Goal: Find specific page/section: Find specific page/section

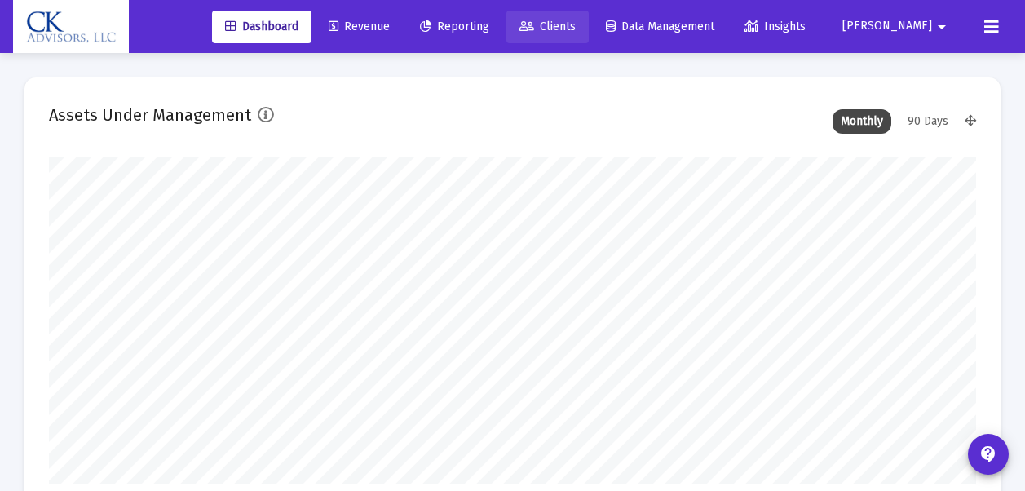
click at [576, 32] on span "Clients" at bounding box center [548, 27] width 56 height 14
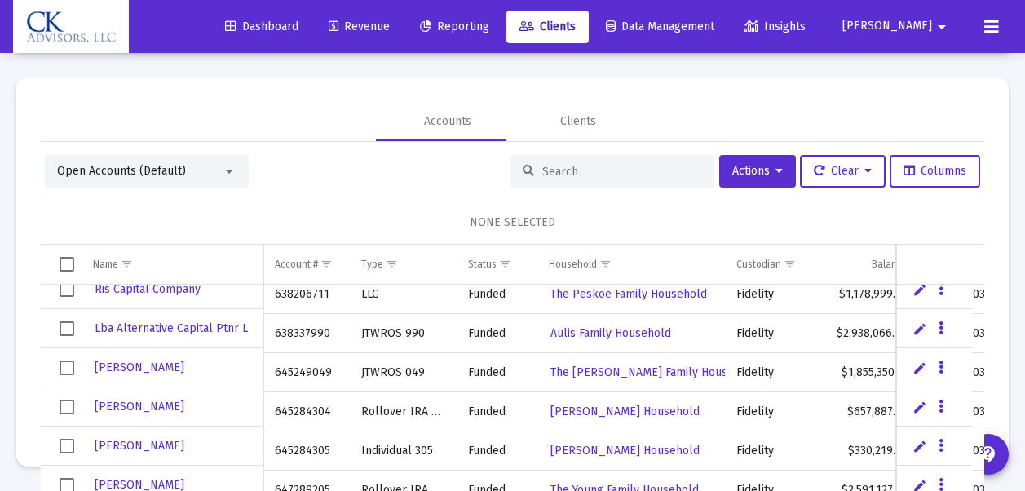
scroll to position [357, 0]
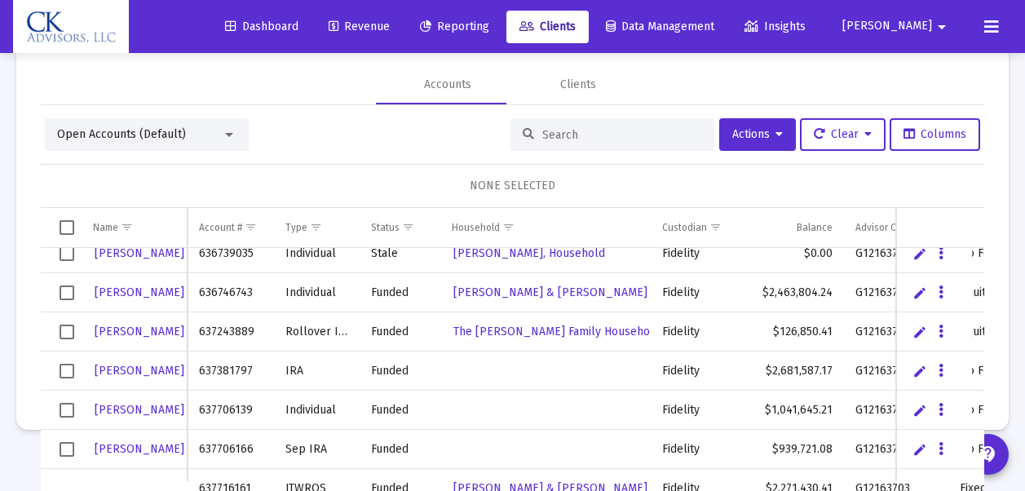
click at [69, 411] on span "Select row" at bounding box center [67, 410] width 15 height 15
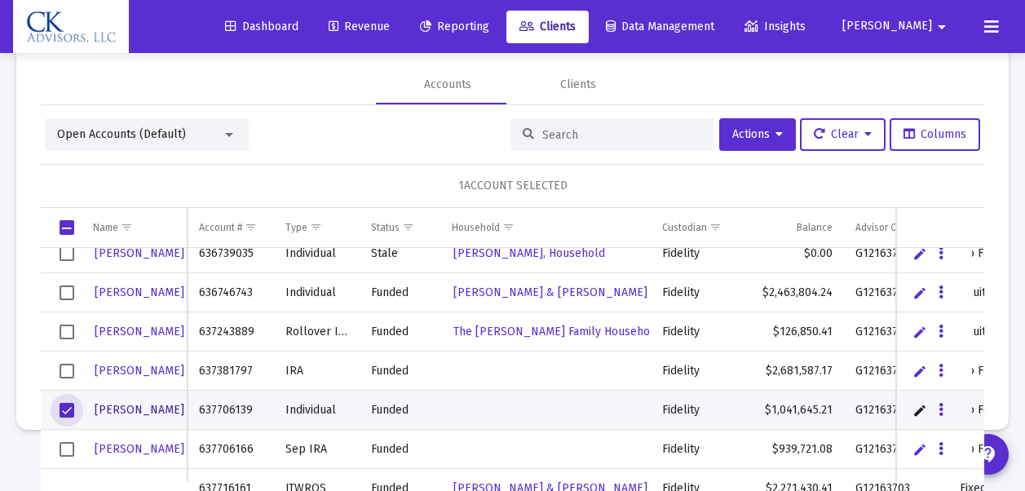
click at [113, 412] on span "IRWIN" at bounding box center [140, 410] width 90 height 14
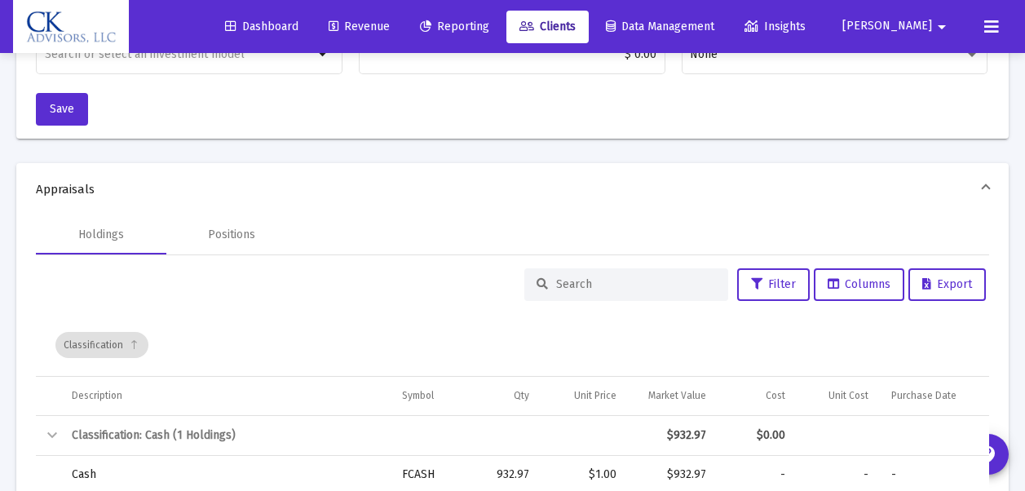
scroll to position [622, 0]
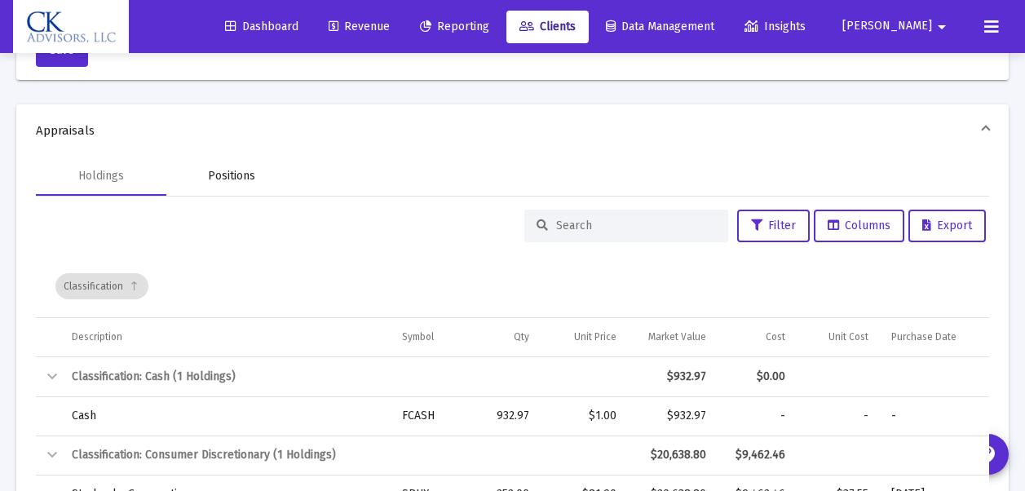
click at [228, 178] on div "Positions" at bounding box center [231, 176] width 47 height 16
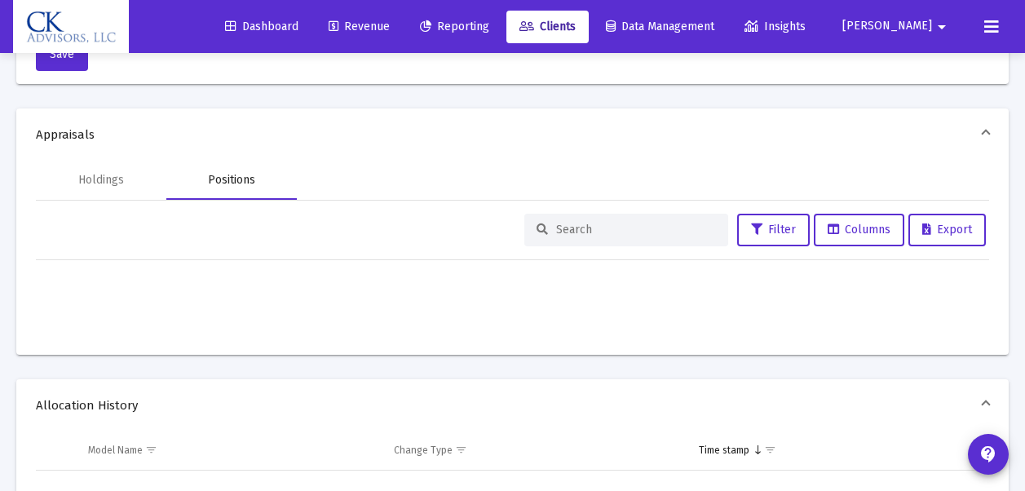
scroll to position [624, 0]
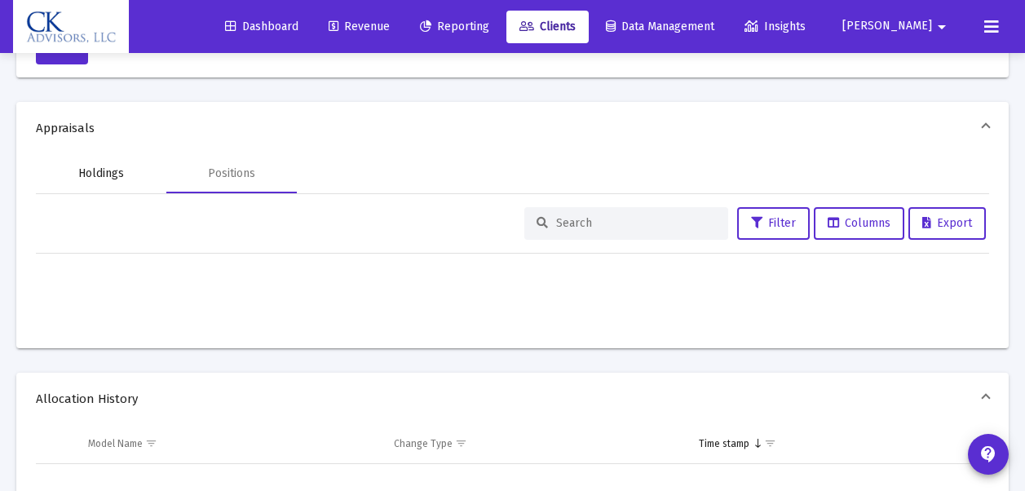
click at [93, 171] on div "Holdings" at bounding box center [101, 174] width 46 height 16
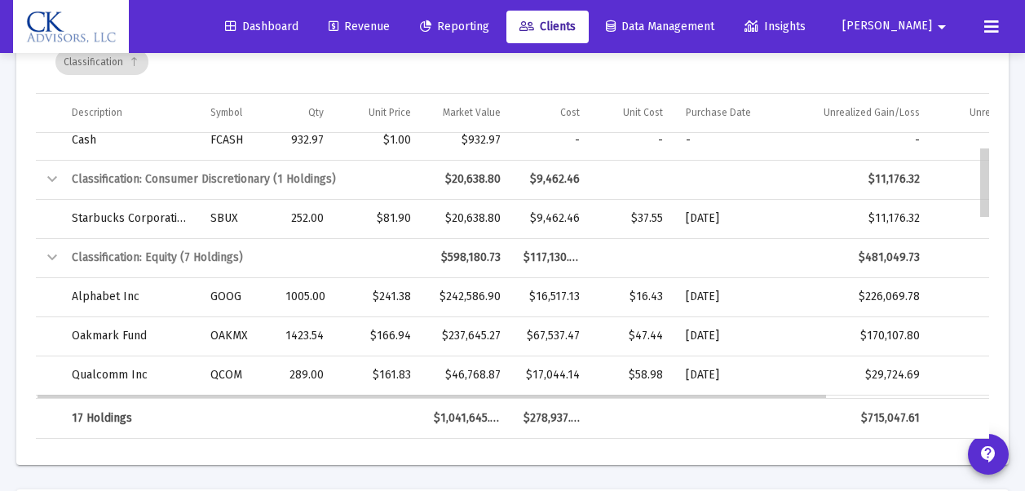
scroll to position [55, 0]
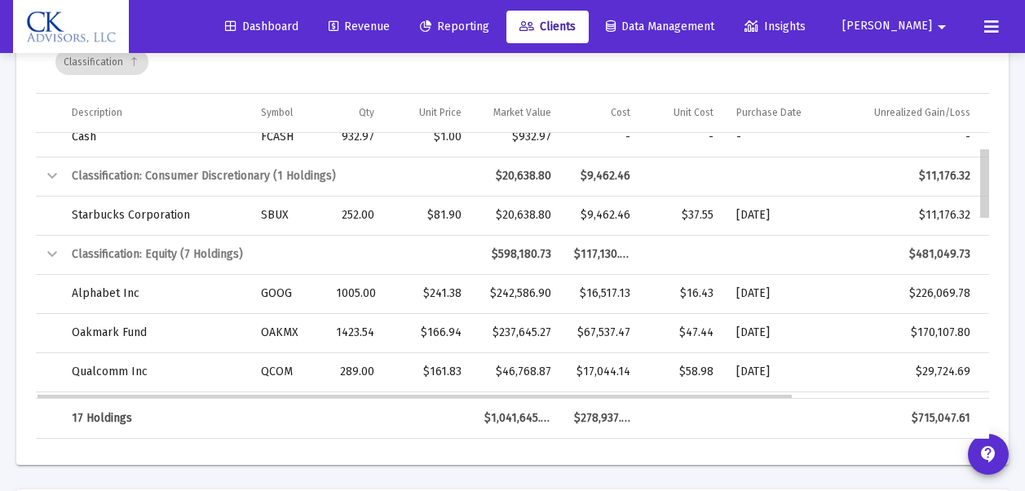
drag, startPoint x: 985, startPoint y: 175, endPoint x: 985, endPoint y: 198, distance: 22.8
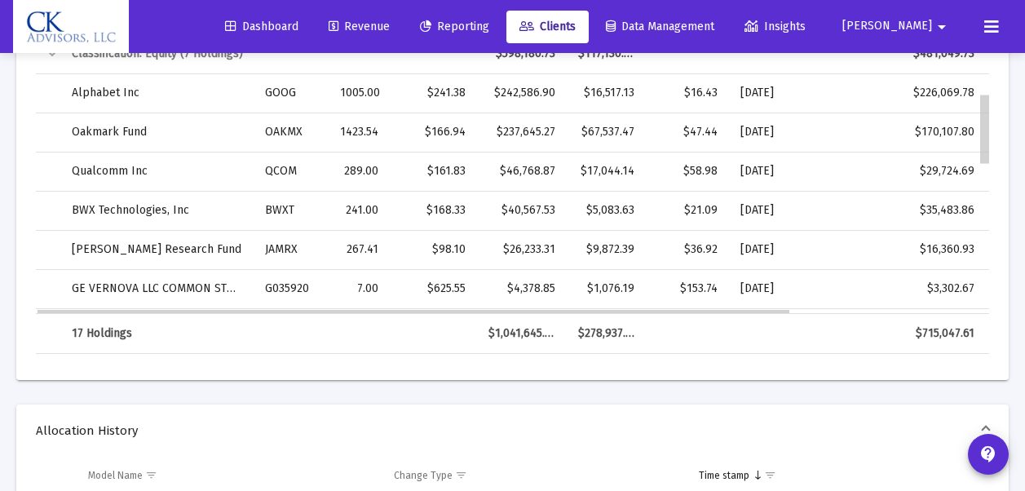
scroll to position [174, 0]
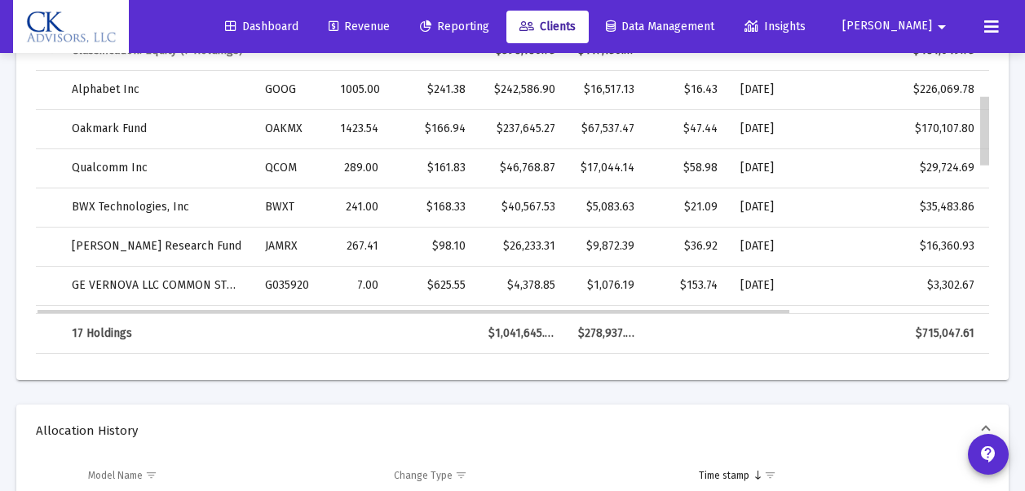
drag, startPoint x: 985, startPoint y: 104, endPoint x: 993, endPoint y: 144, distance: 40.8
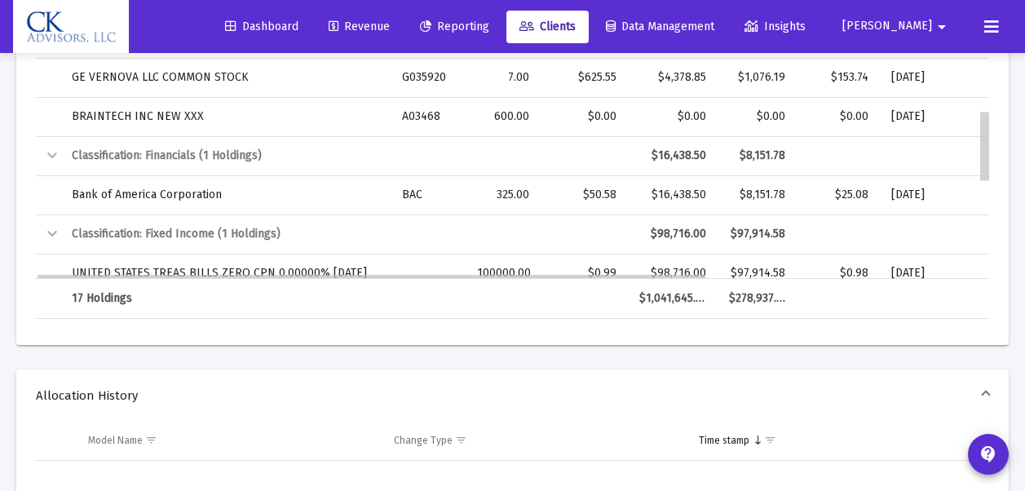
scroll to position [360, 0]
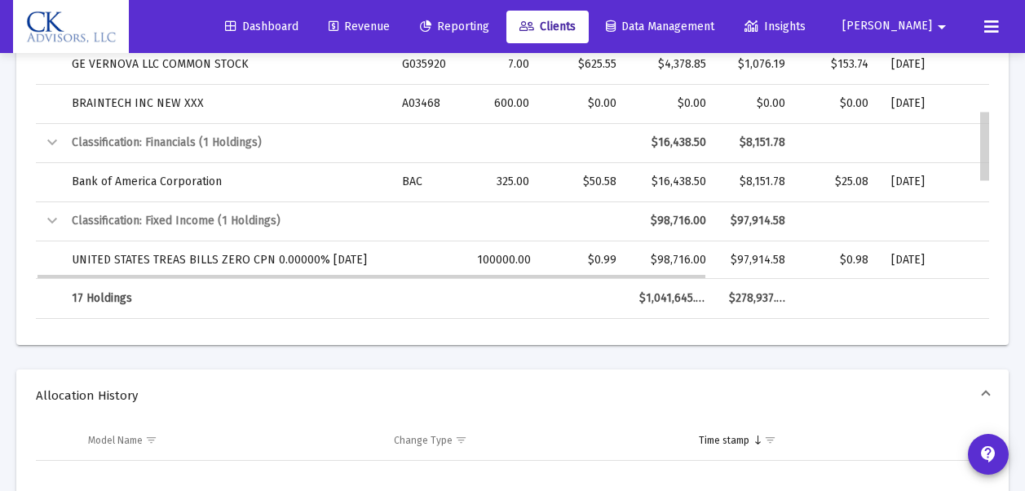
drag, startPoint x: 985, startPoint y: 98, endPoint x: 995, endPoint y: 156, distance: 58.9
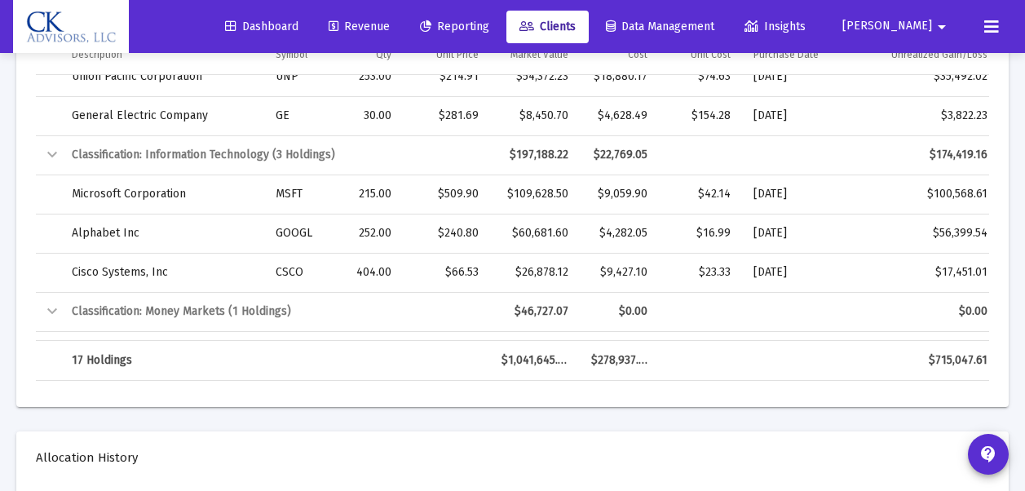
scroll to position [693, 0]
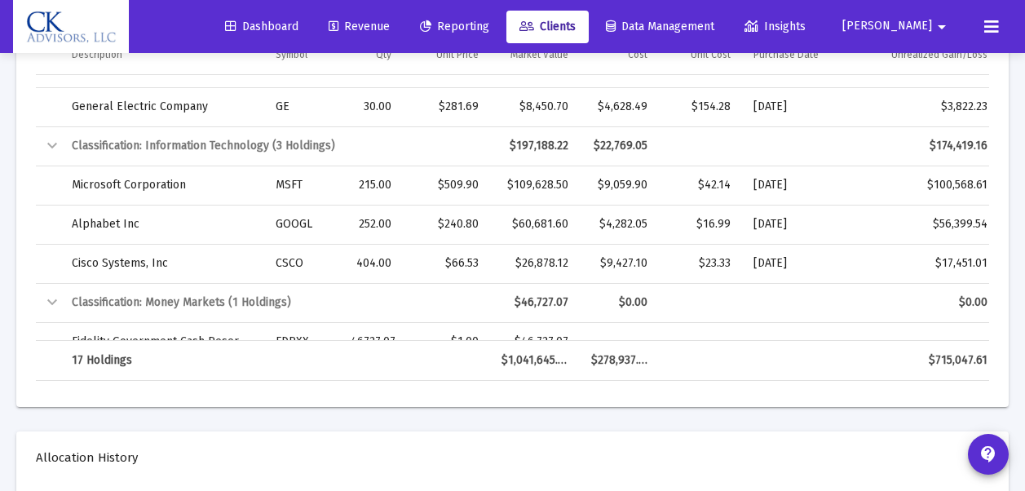
drag, startPoint x: 989, startPoint y: 188, endPoint x: 1001, endPoint y: 286, distance: 97.8
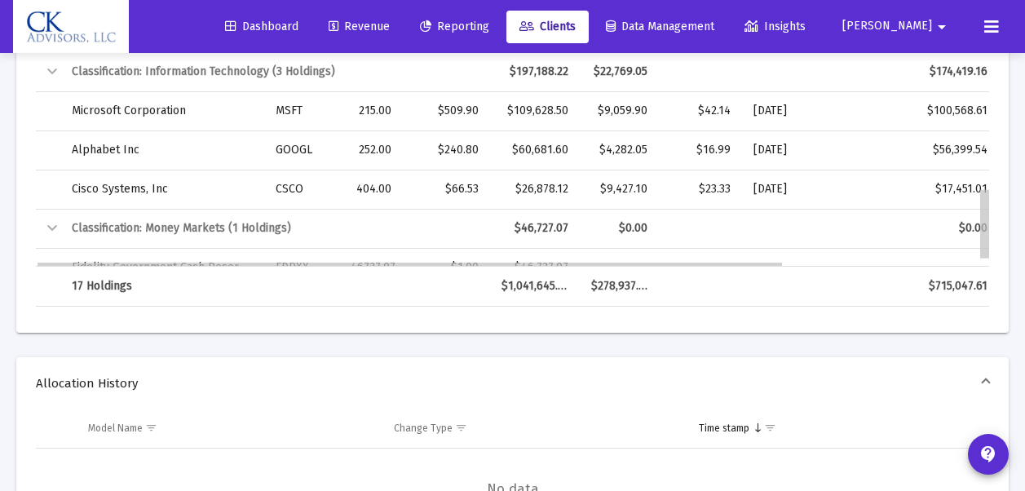
scroll to position [715, 0]
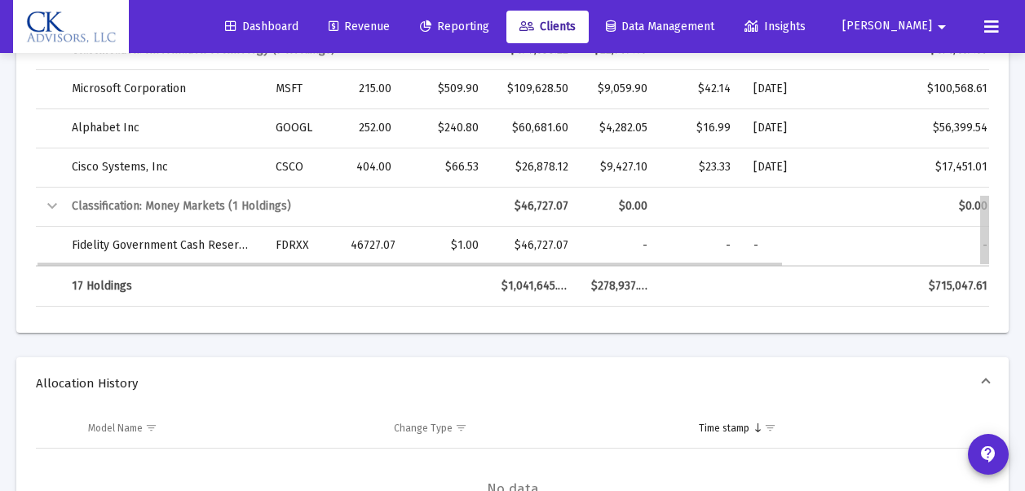
drag, startPoint x: 986, startPoint y: 211, endPoint x: 988, endPoint y: 254, distance: 42.5
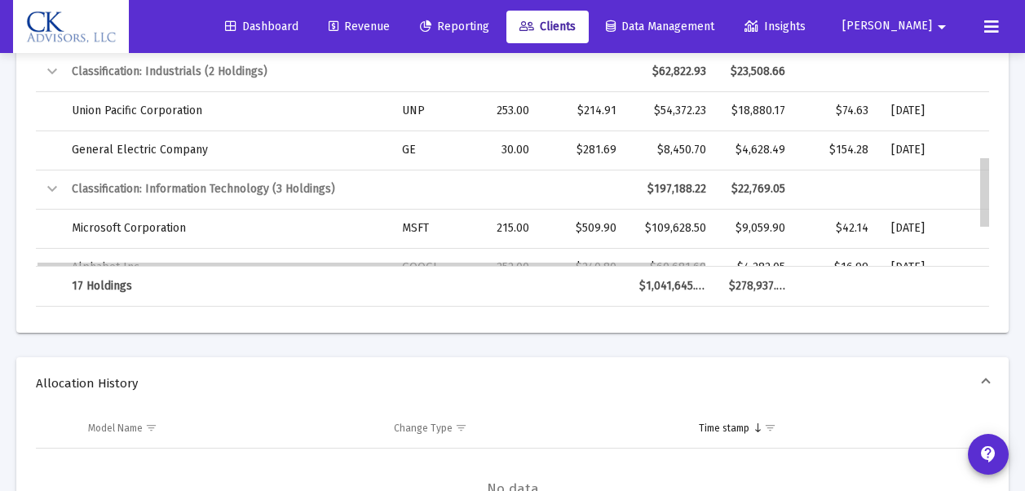
scroll to position [565, 0]
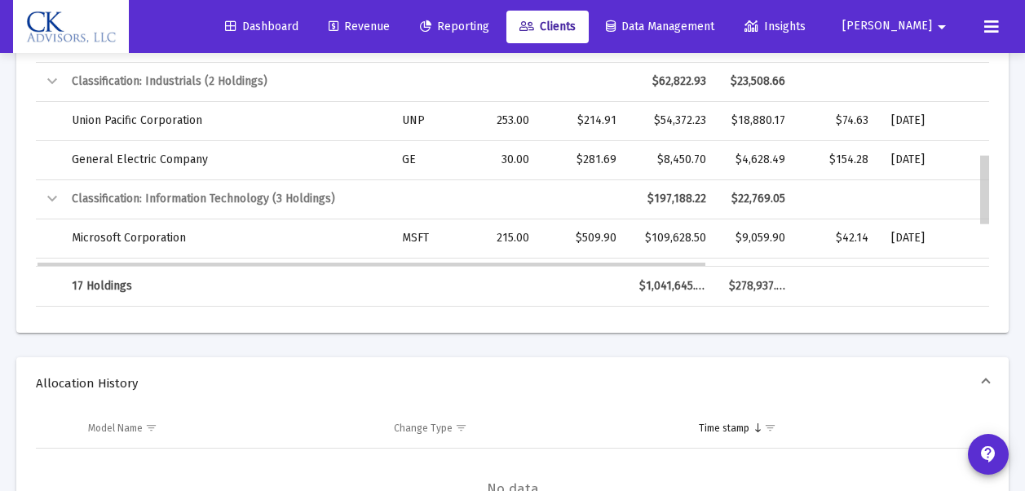
drag, startPoint x: 986, startPoint y: 222, endPoint x: 996, endPoint y: 175, distance: 48.3
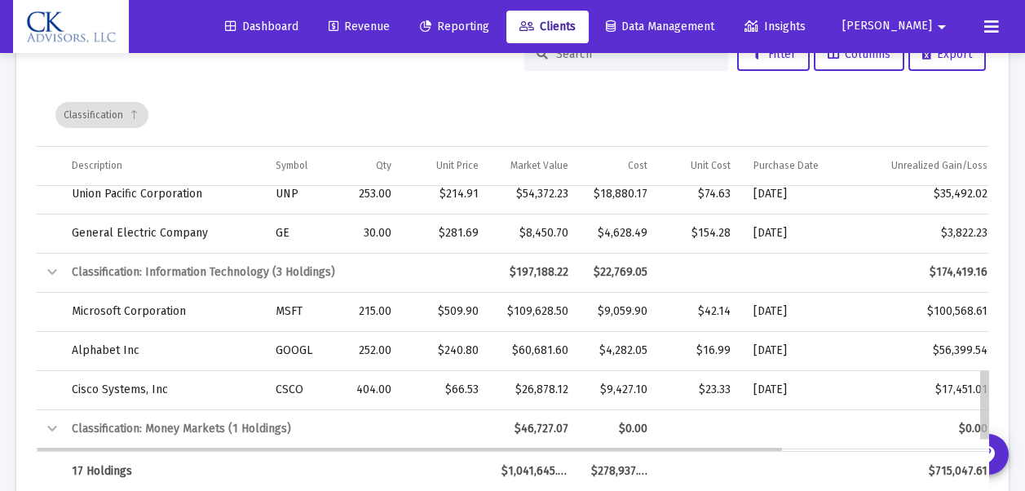
scroll to position [715, 0]
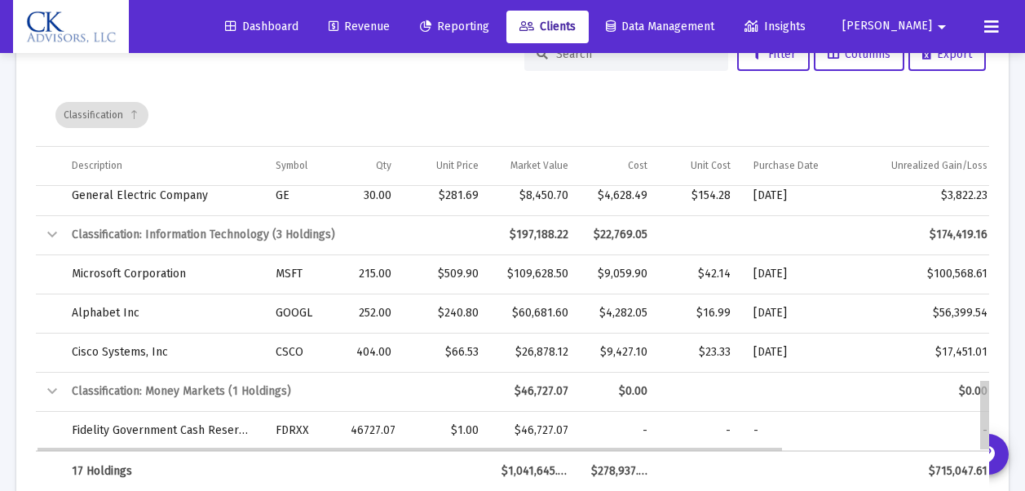
drag, startPoint x: 985, startPoint y: 366, endPoint x: 985, endPoint y: 431, distance: 64.4
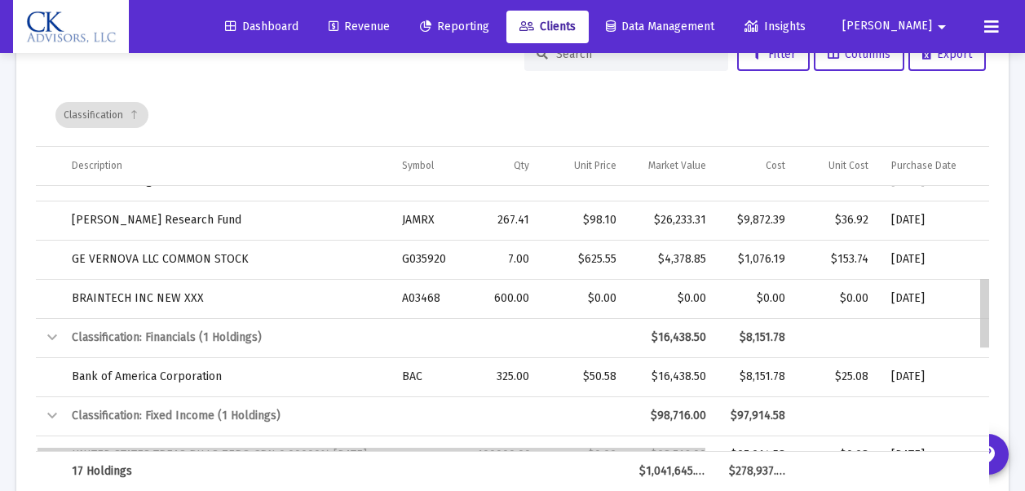
scroll to position [332, 0]
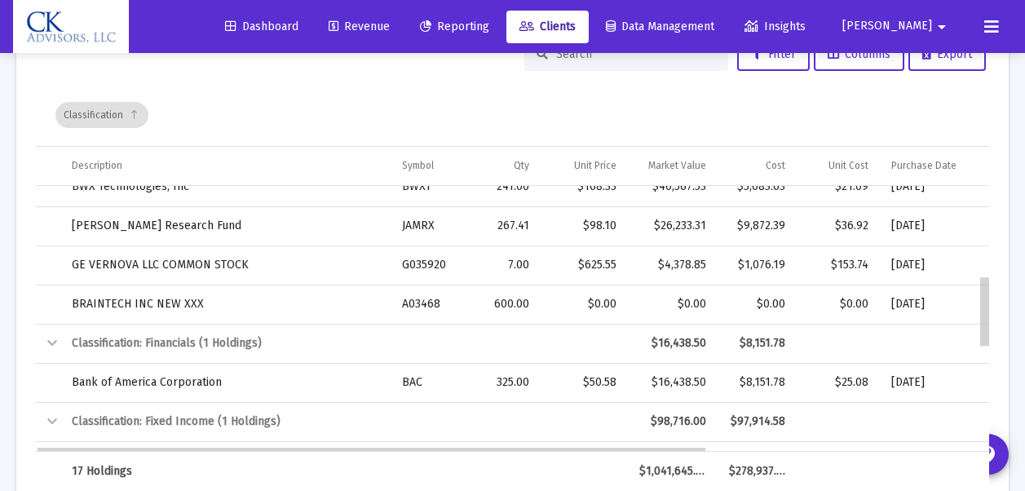
drag, startPoint x: 983, startPoint y: 427, endPoint x: 999, endPoint y: 308, distance: 119.4
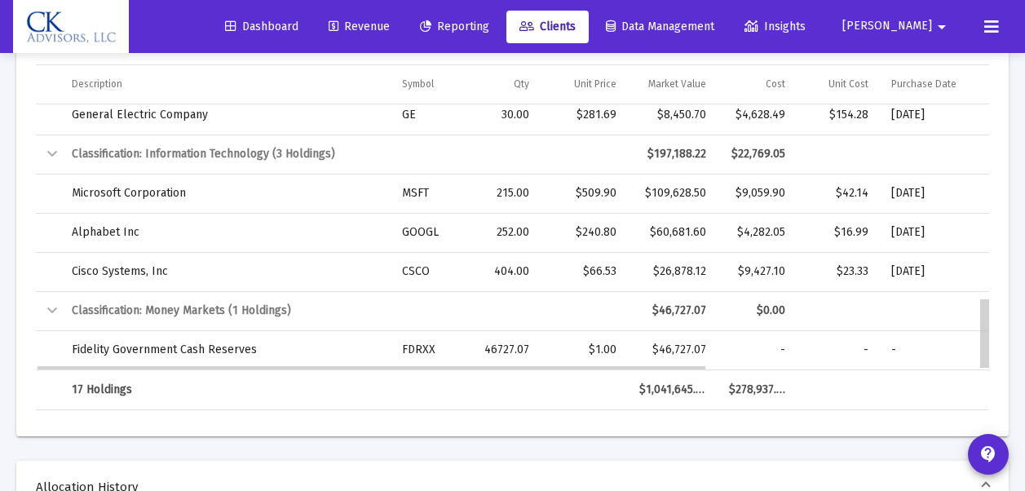
scroll to position [715, 0]
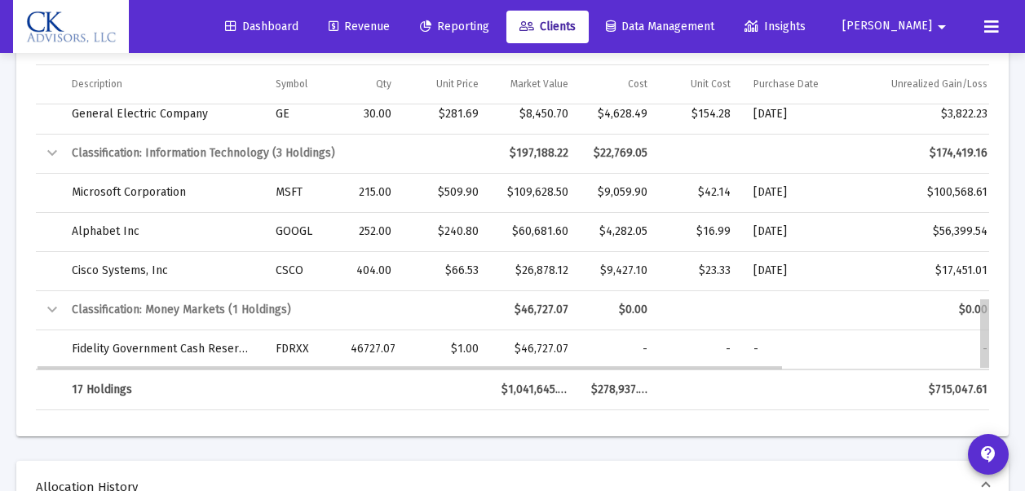
drag, startPoint x: 985, startPoint y: 240, endPoint x: 1007, endPoint y: 383, distance: 145.1
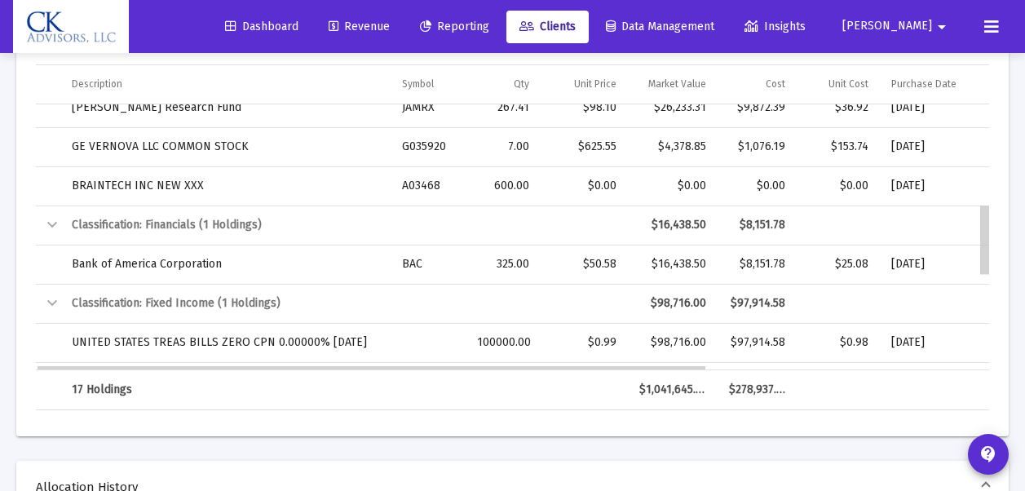
scroll to position [405, 0]
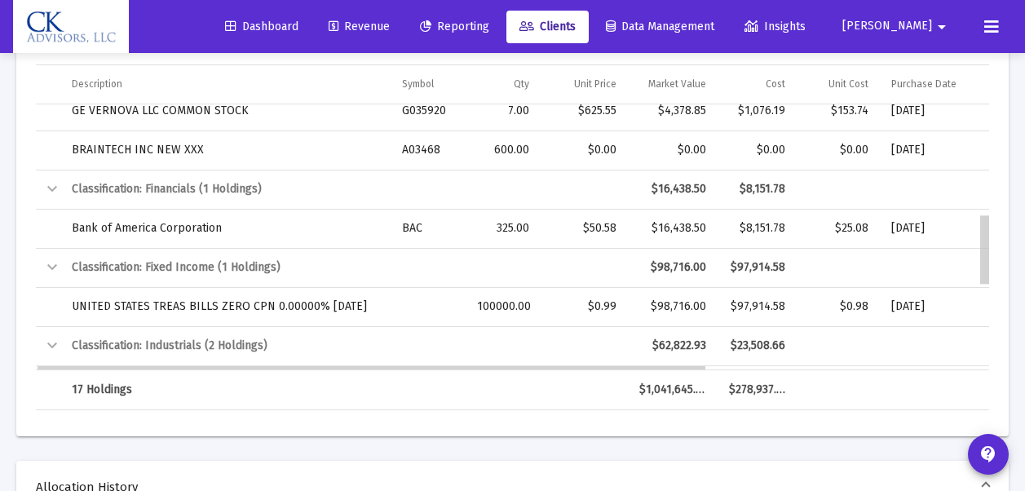
drag, startPoint x: 985, startPoint y: 330, endPoint x: 1017, endPoint y: 210, distance: 124.9
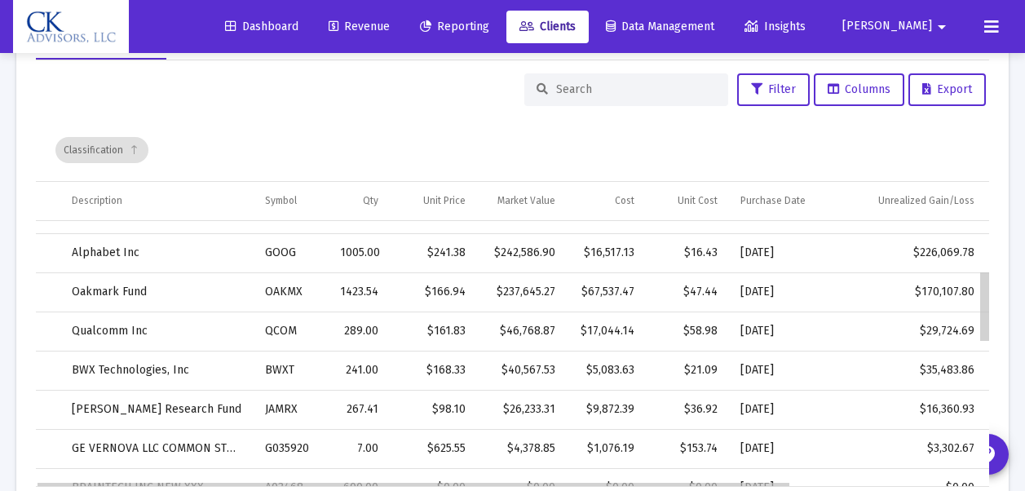
scroll to position [148, 0]
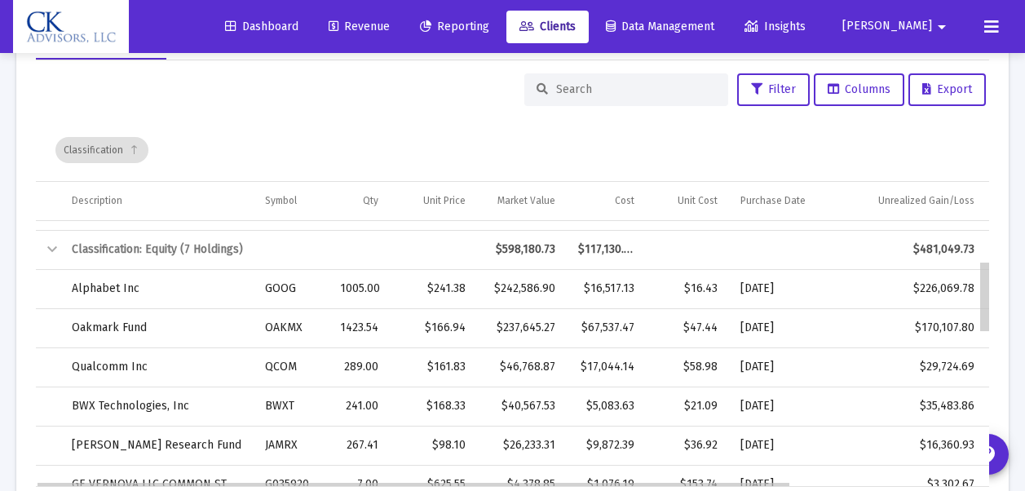
drag, startPoint x: 987, startPoint y: 370, endPoint x: 997, endPoint y: 293, distance: 77.3
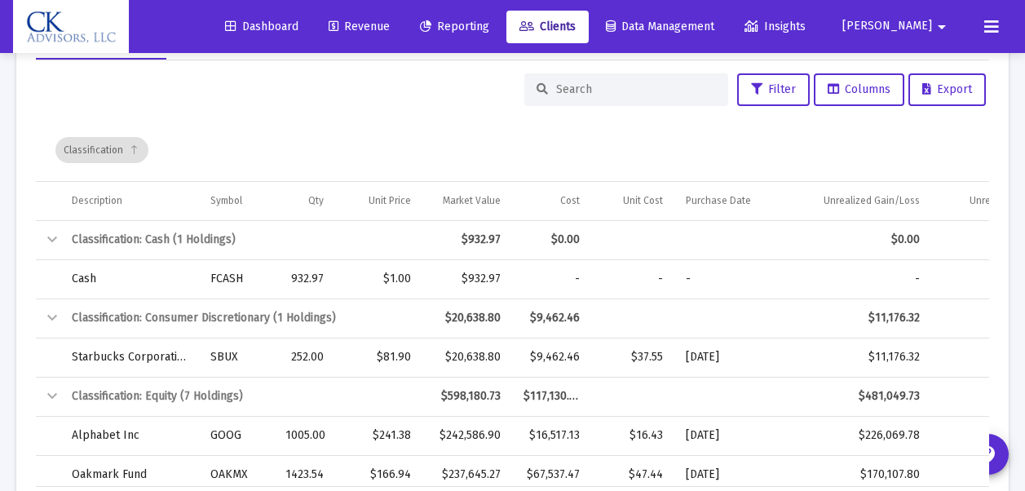
scroll to position [0, 0]
drag, startPoint x: 987, startPoint y: 285, endPoint x: 990, endPoint y: 206, distance: 79.2
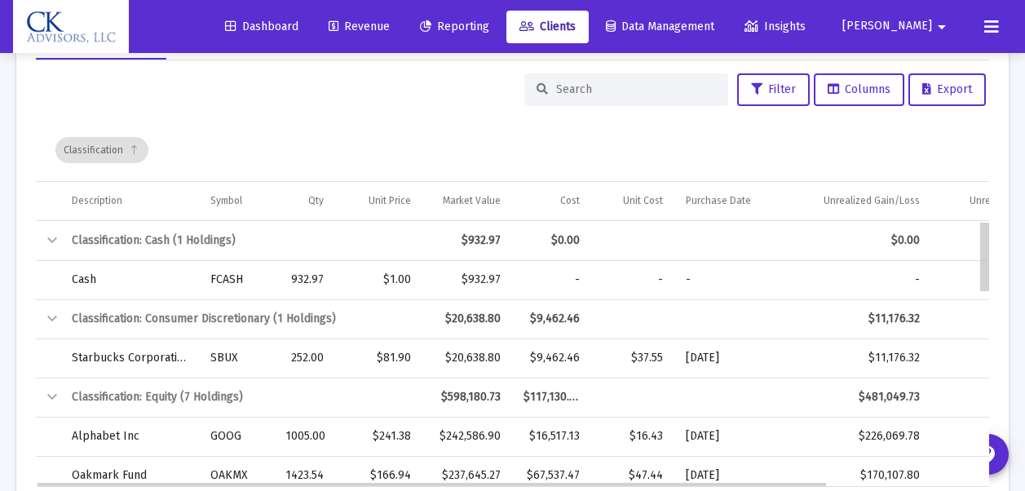
drag, startPoint x: 988, startPoint y: 237, endPoint x: 1021, endPoint y: 158, distance: 85.9
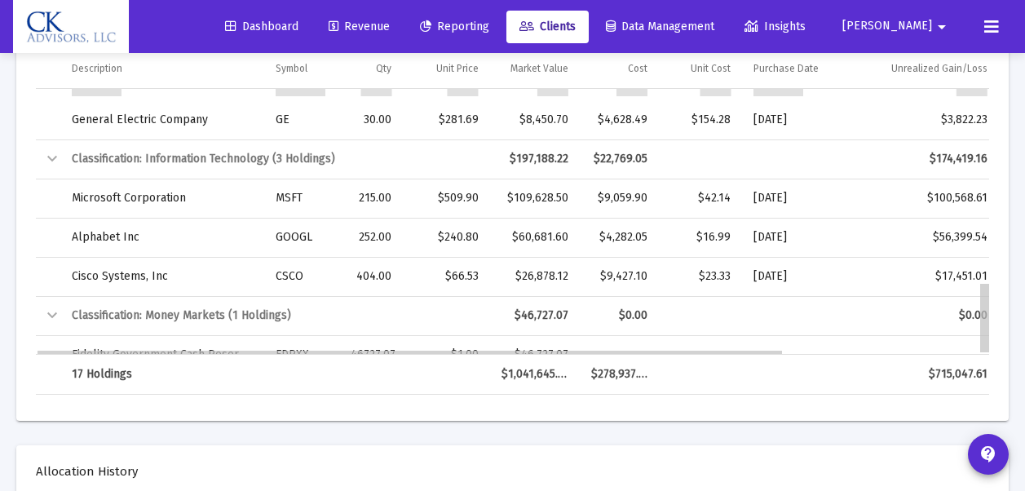
scroll to position [715, 0]
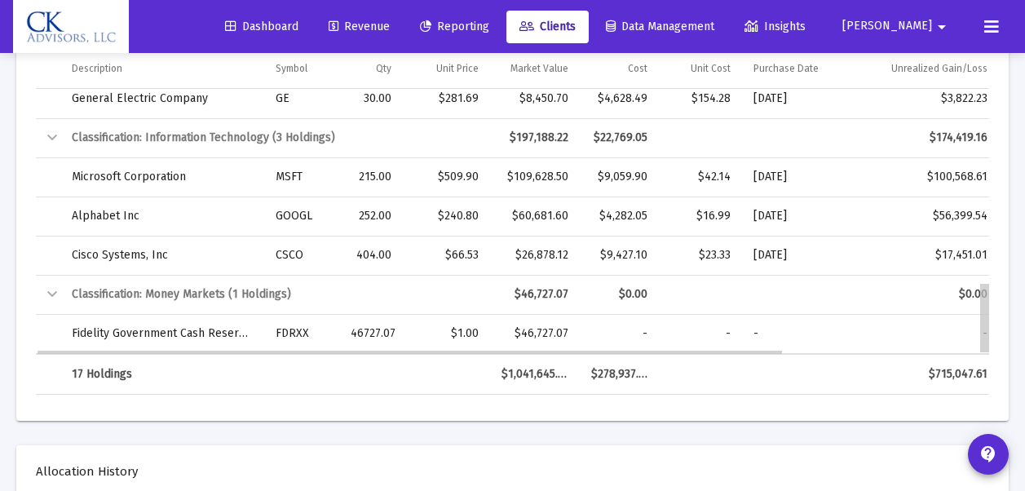
drag, startPoint x: 986, startPoint y: 112, endPoint x: 1018, endPoint y: 308, distance: 198.4
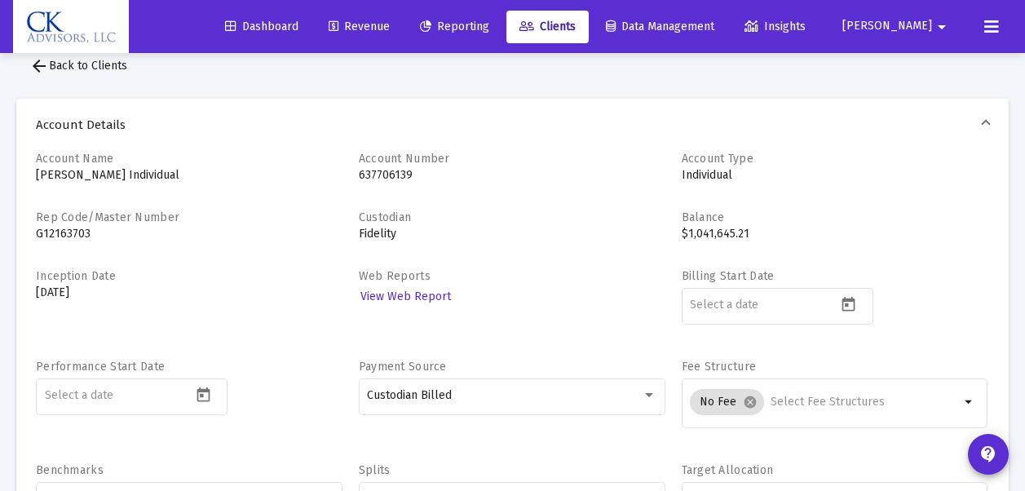
scroll to position [0, 0]
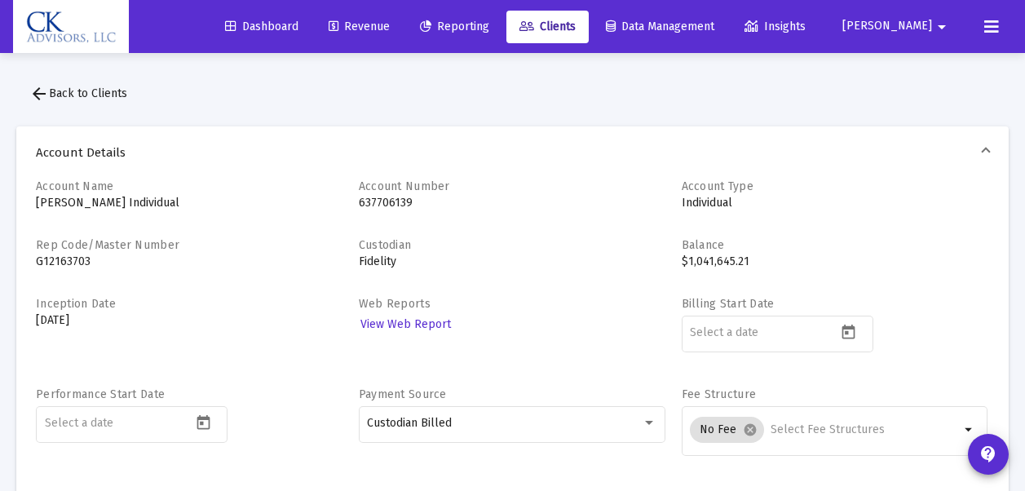
click at [75, 90] on span "arrow_back Back to Clients" at bounding box center [78, 93] width 98 height 14
click at [88, 98] on span "arrow_back Back to Clients" at bounding box center [78, 93] width 98 height 14
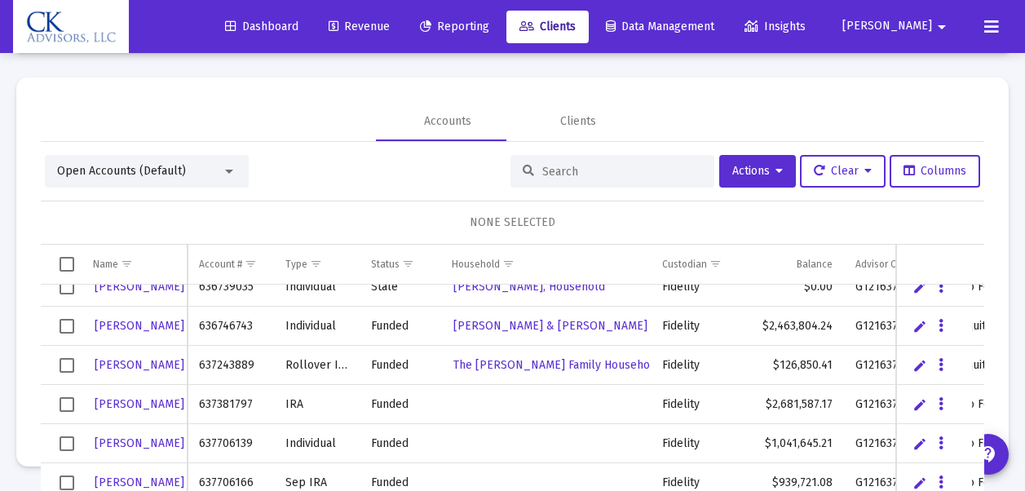
scroll to position [1803, 0]
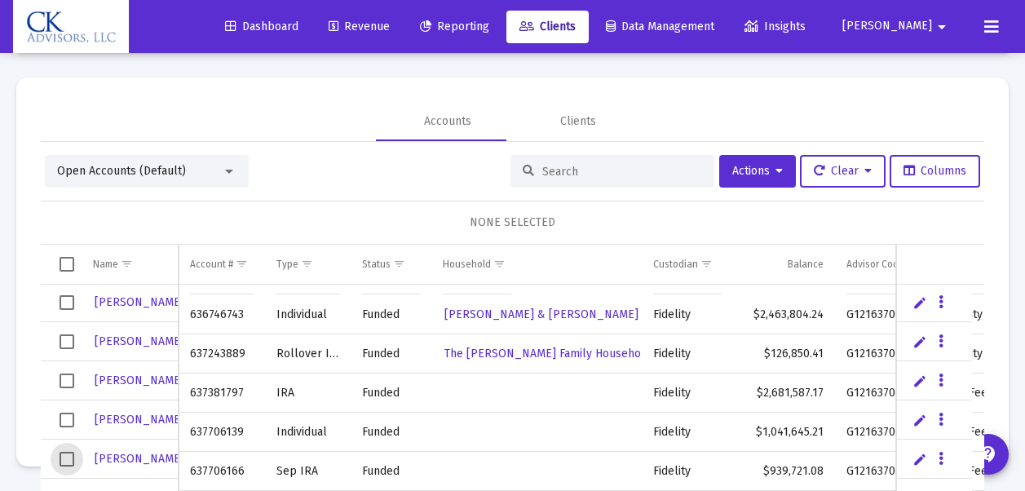
click at [64, 456] on span "Select row" at bounding box center [67, 459] width 15 height 15
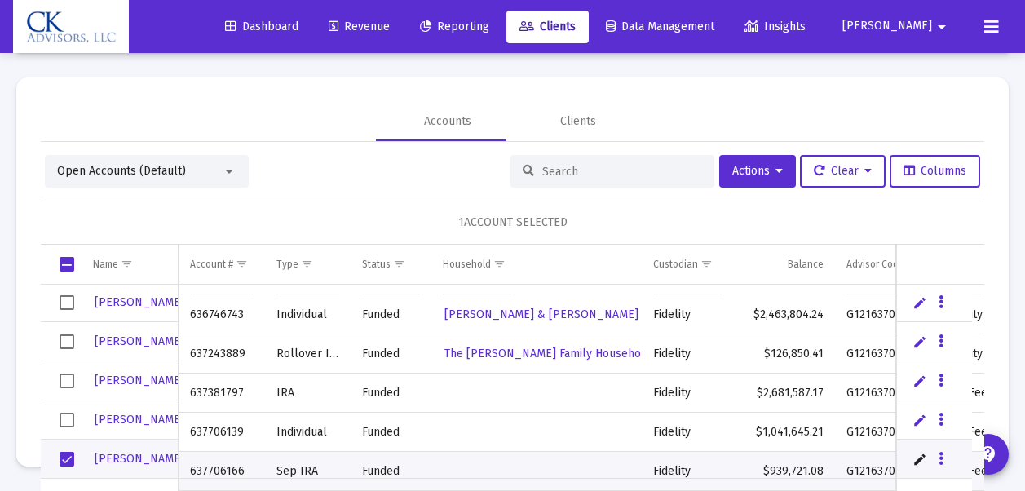
click at [135, 461] on div "IRWIN" at bounding box center [129, 459] width 73 height 24
click at [114, 461] on span "IRWIN" at bounding box center [140, 459] width 90 height 14
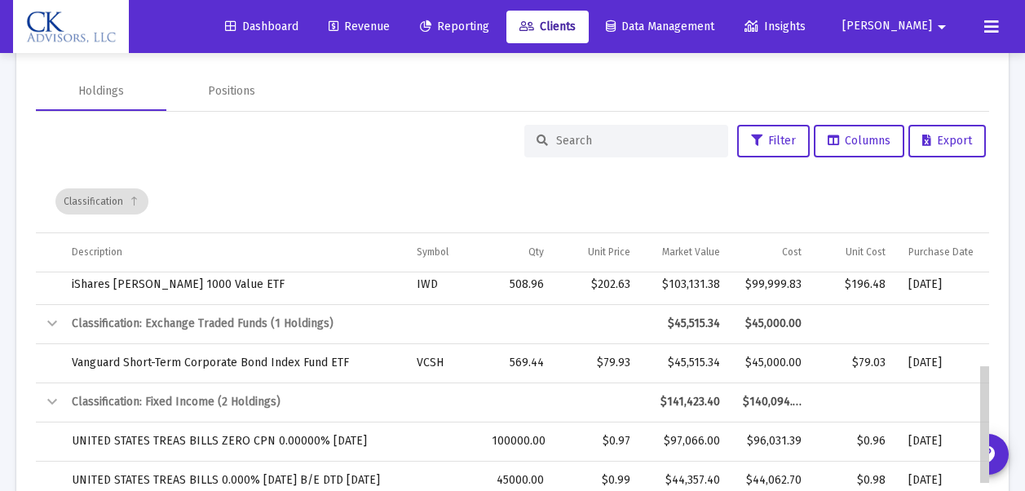
scroll to position [205, 0]
drag, startPoint x: 987, startPoint y: 310, endPoint x: 1001, endPoint y: 417, distance: 107.8
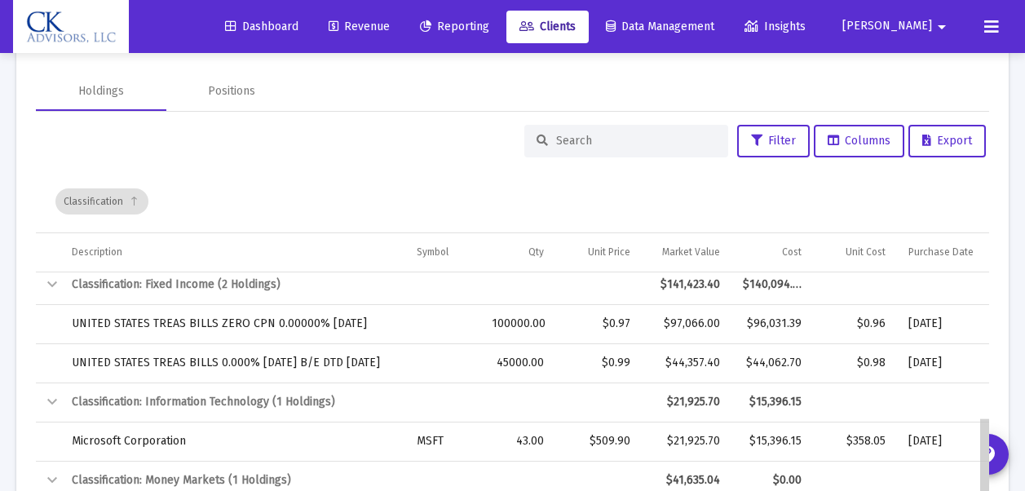
scroll to position [323, 0]
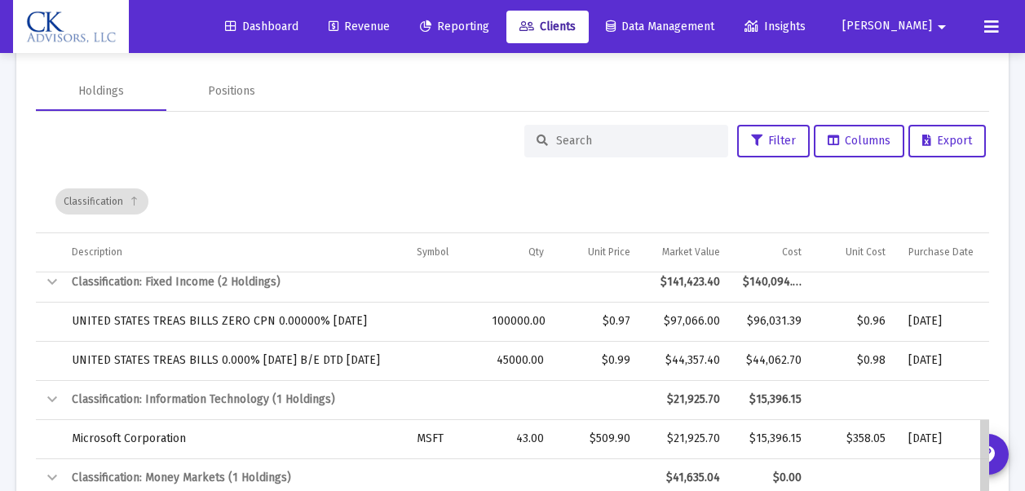
drag, startPoint x: 987, startPoint y: 381, endPoint x: 994, endPoint y: 454, distance: 72.9
drag, startPoint x: 988, startPoint y: 433, endPoint x: 985, endPoint y: 461, distance: 27.8
drag, startPoint x: 983, startPoint y: 454, endPoint x: 985, endPoint y: 494, distance: 40.0
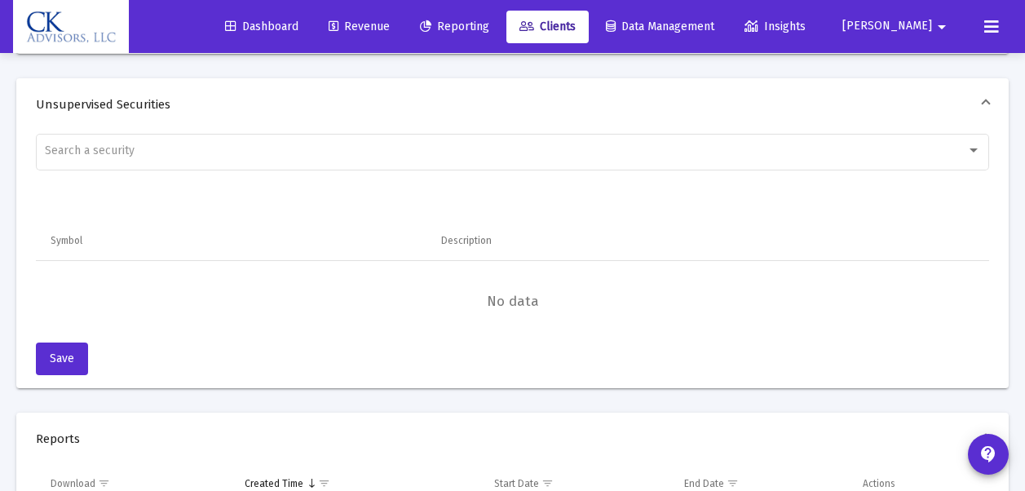
scroll to position [1480, 0]
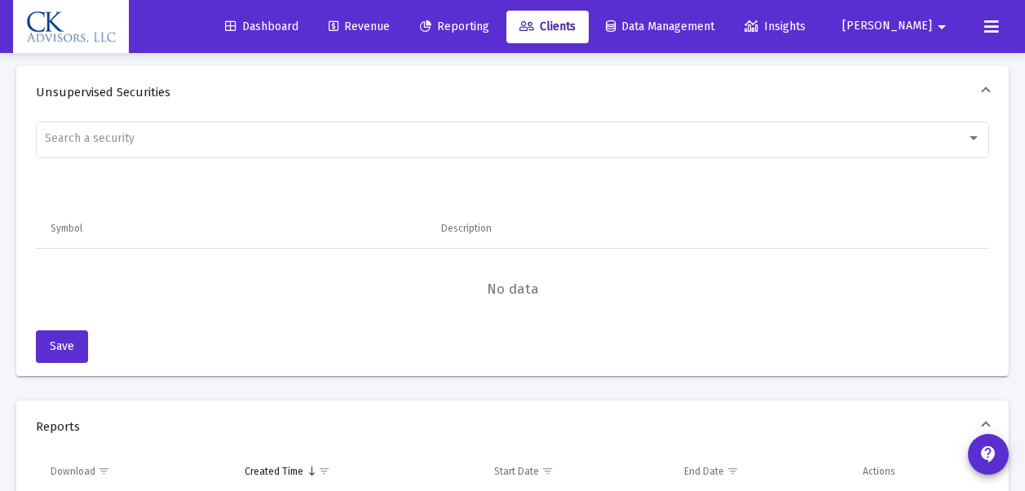
drag, startPoint x: 985, startPoint y: 480, endPoint x: 992, endPoint y: 334, distance: 145.4
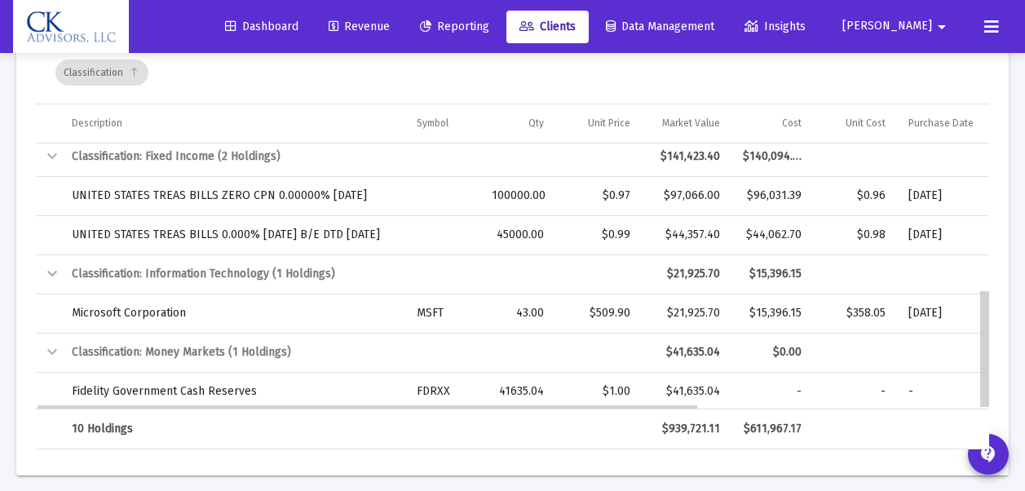
scroll to position [323, 0]
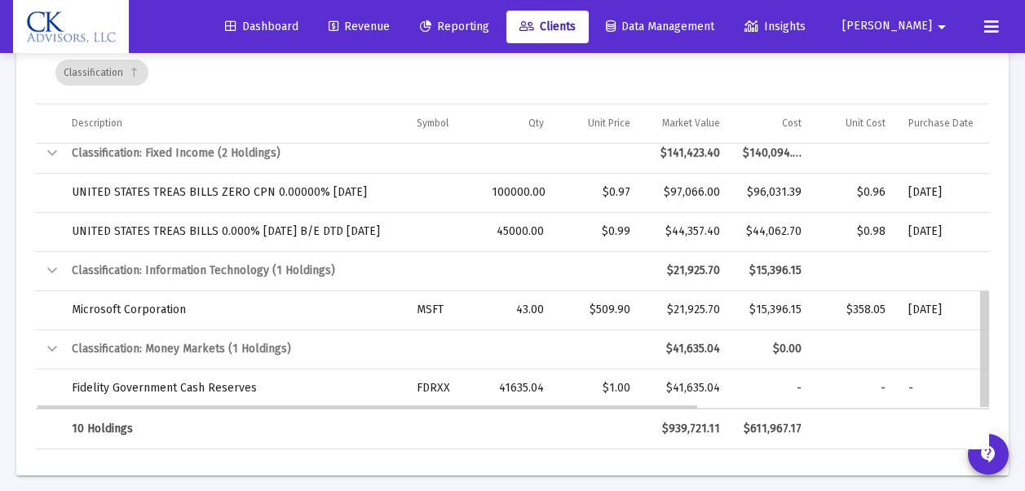
drag, startPoint x: 986, startPoint y: 210, endPoint x: 1002, endPoint y: 379, distance: 168.8
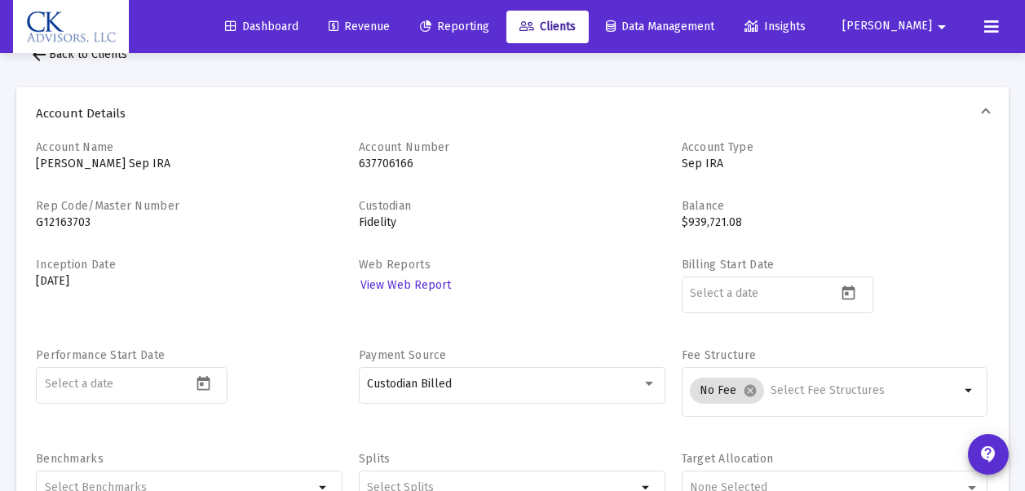
scroll to position [0, 0]
